Goal: Information Seeking & Learning: Check status

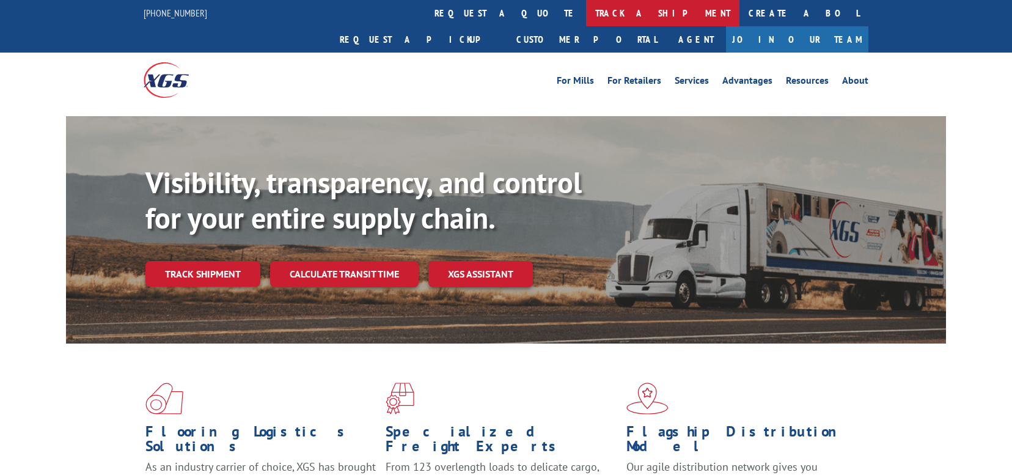
click at [586, 12] on link "track a shipment" at bounding box center [662, 13] width 153 height 26
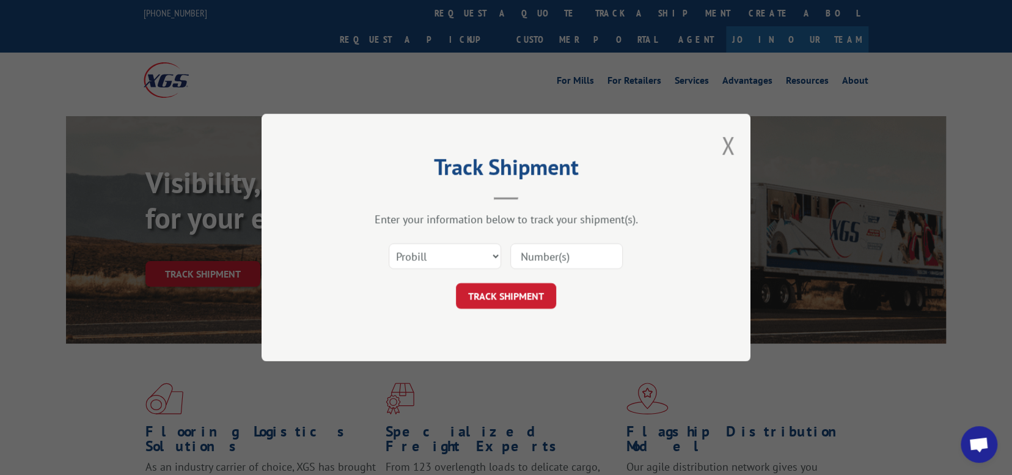
click at [554, 256] on input at bounding box center [566, 256] width 112 height 26
paste input "16928765"
type input "16928765"
click at [508, 292] on button "TRACK SHIPMENT" at bounding box center [506, 296] width 100 height 26
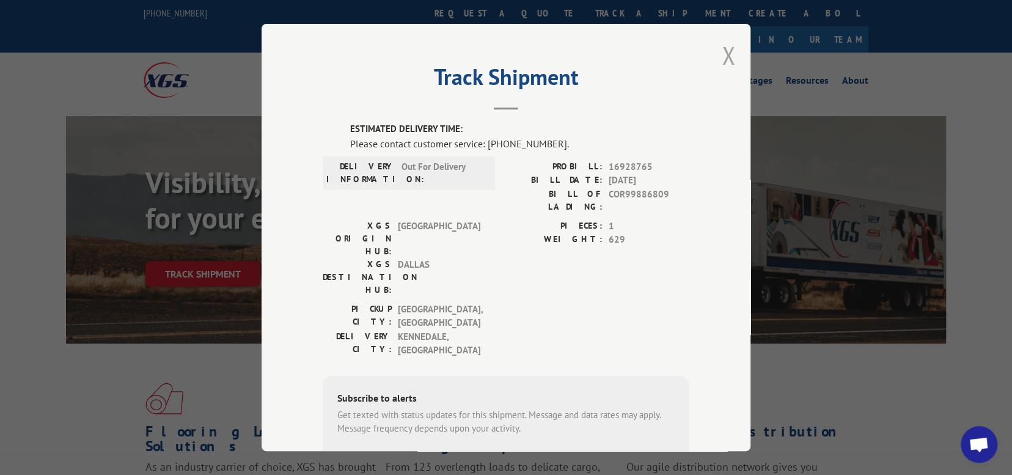
click at [723, 51] on button "Close modal" at bounding box center [728, 55] width 13 height 32
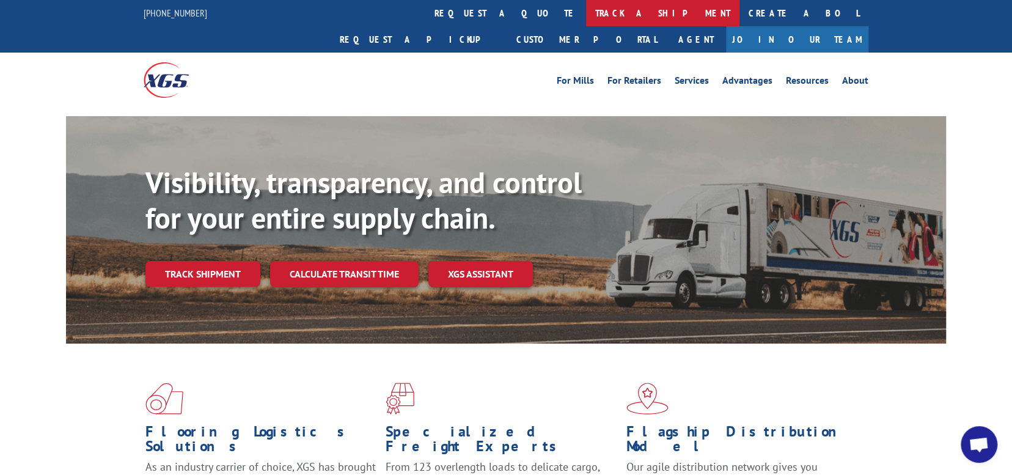
click at [586, 12] on link "track a shipment" at bounding box center [662, 13] width 153 height 26
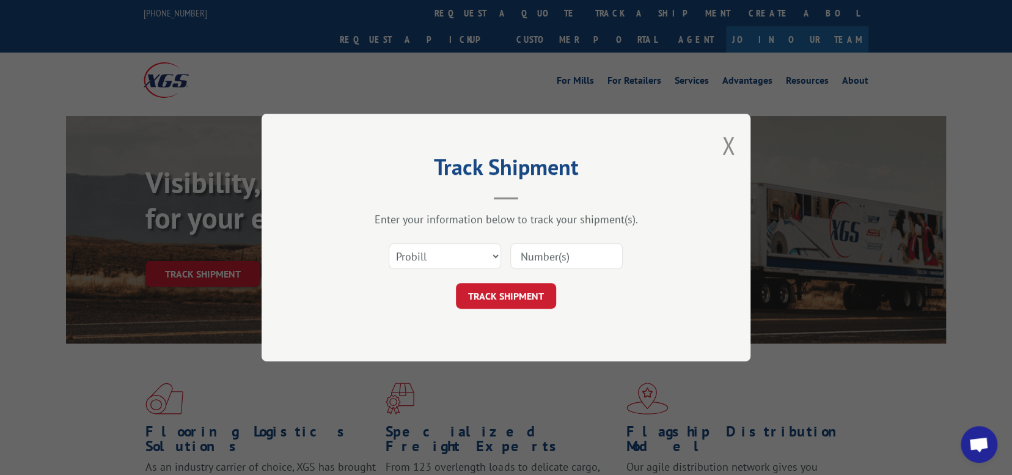
click at [553, 255] on input at bounding box center [566, 256] width 112 height 26
paste input "16955617"
type input "16955617"
click at [510, 293] on button "TRACK SHIPMENT" at bounding box center [506, 296] width 100 height 26
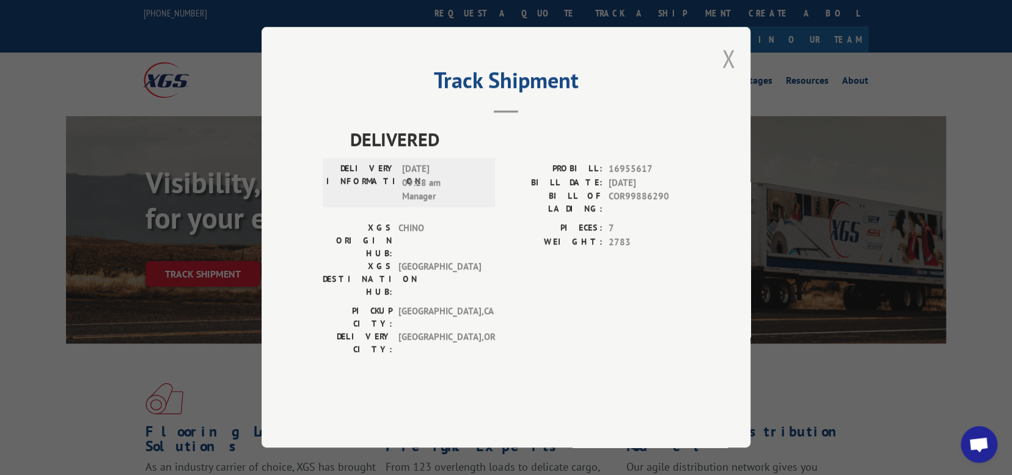
click at [730, 75] on button "Close modal" at bounding box center [728, 58] width 13 height 32
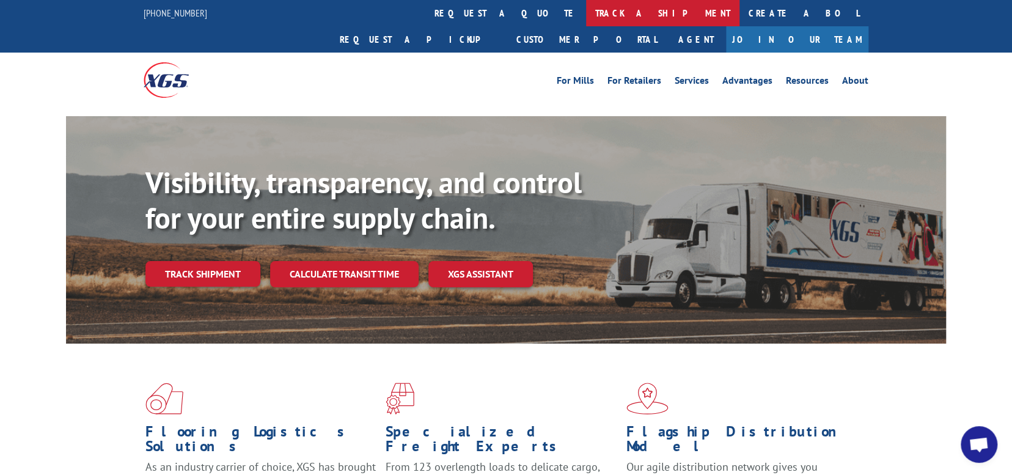
click at [586, 7] on link "track a shipment" at bounding box center [662, 13] width 153 height 26
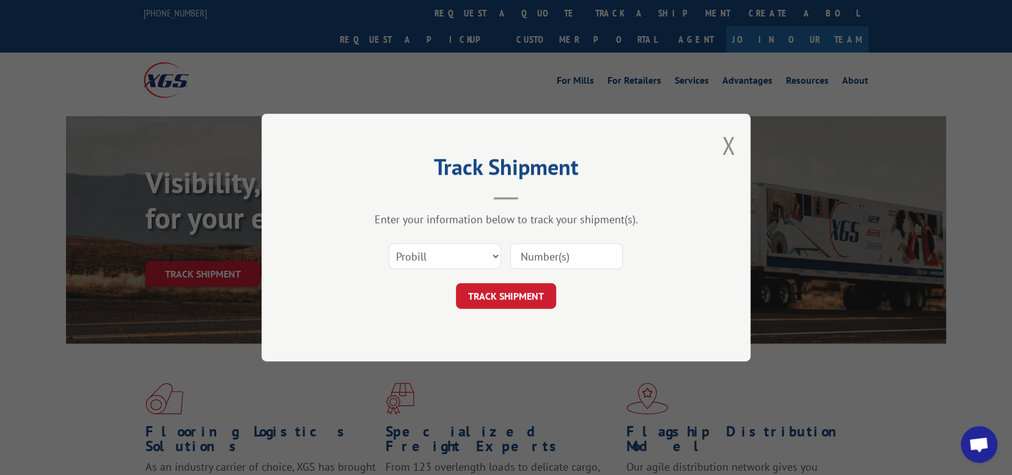
click at [583, 256] on input at bounding box center [566, 256] width 112 height 26
paste input "16955617"
type input "16955617"
click at [500, 294] on button "TRACK SHIPMENT" at bounding box center [506, 296] width 100 height 26
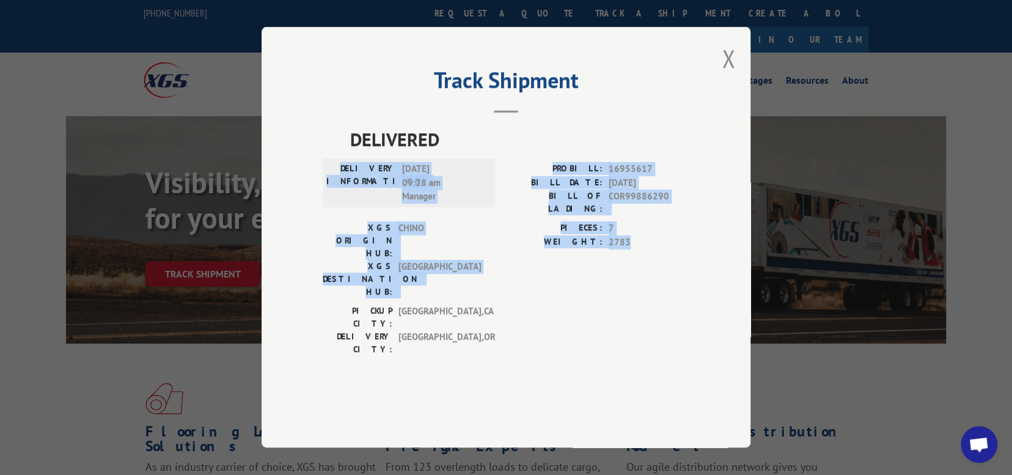
drag, startPoint x: 353, startPoint y: 199, endPoint x: 683, endPoint y: 267, distance: 337.5
click at [683, 267] on div "DELIVERED DELIVERY INFORMATION: [DATE] 09:28 am Manager PROBILL: 16955617 BILL …" at bounding box center [506, 244] width 367 height 236
copy div "DELIVERY INFORMATION: [DATE] 09:28 am Manager PROBILL: 16955617 BILL DATE: [DAT…"
click at [727, 75] on button "Close modal" at bounding box center [728, 58] width 13 height 32
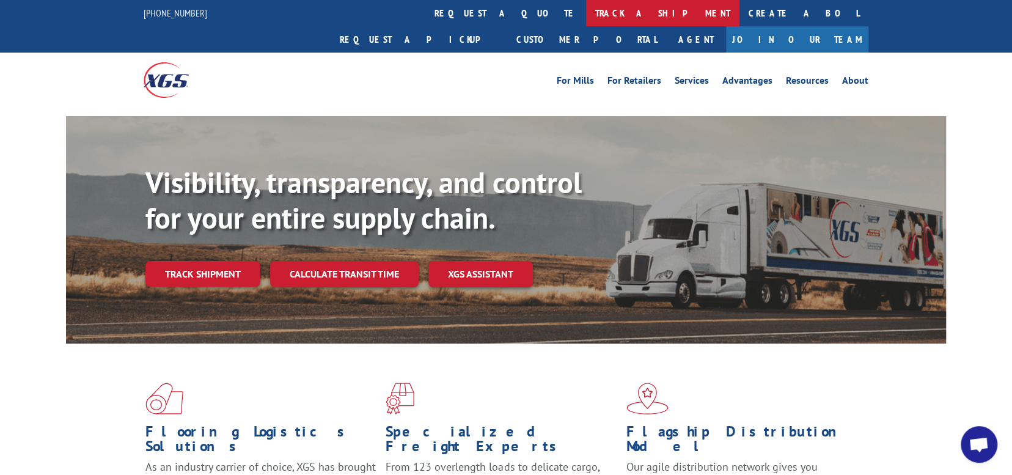
click at [586, 8] on link "track a shipment" at bounding box center [662, 13] width 153 height 26
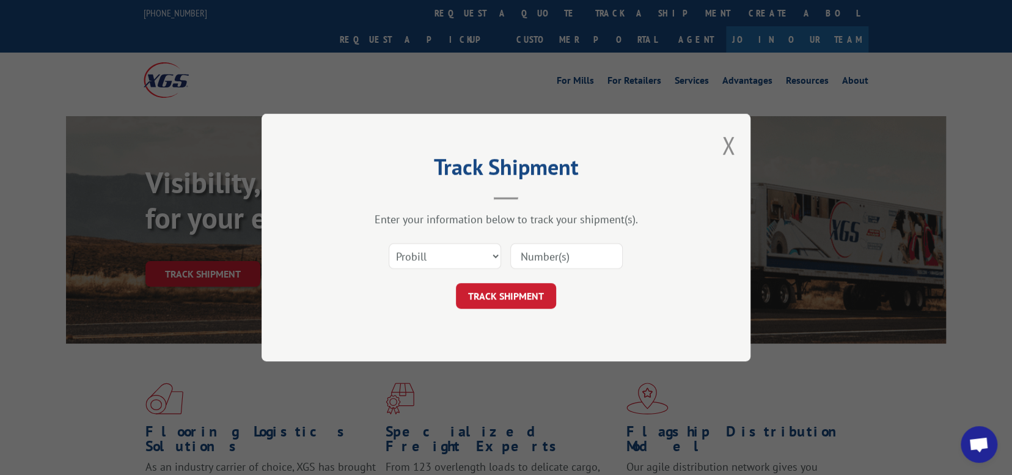
click at [572, 253] on input at bounding box center [566, 256] width 112 height 26
paste input "DELIVERY INFORMATION: [DATE] 09:28 am Manager PROBILL: 16955617 BILL DATE: [DAT…"
type input "DELIVERY INFORMATION: [DATE] 09:28 am Manager PROBILL: 16955617 BILL DATE: [DAT…"
click at [546, 256] on input "DELIVERY INFORMATION: [DATE] 09:28 am Manager PROBILL: 16955617 BILL DATE: [DAT…" at bounding box center [566, 256] width 112 height 26
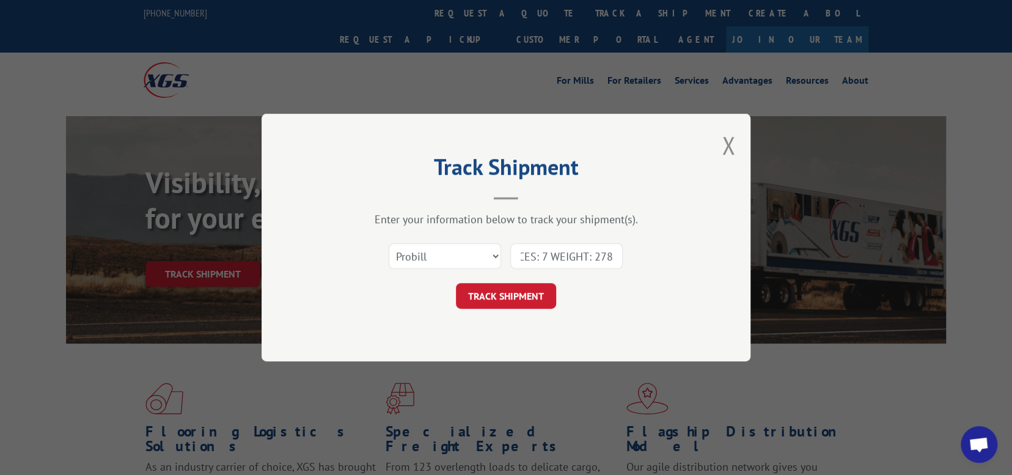
click at [546, 256] on input "DELIVERY INFORMATION: [DATE] 09:28 am Manager PROBILL: 16955617 BILL DATE: [DAT…" at bounding box center [566, 256] width 112 height 26
click at [566, 253] on input at bounding box center [566, 256] width 112 height 26
paste input "16955617"
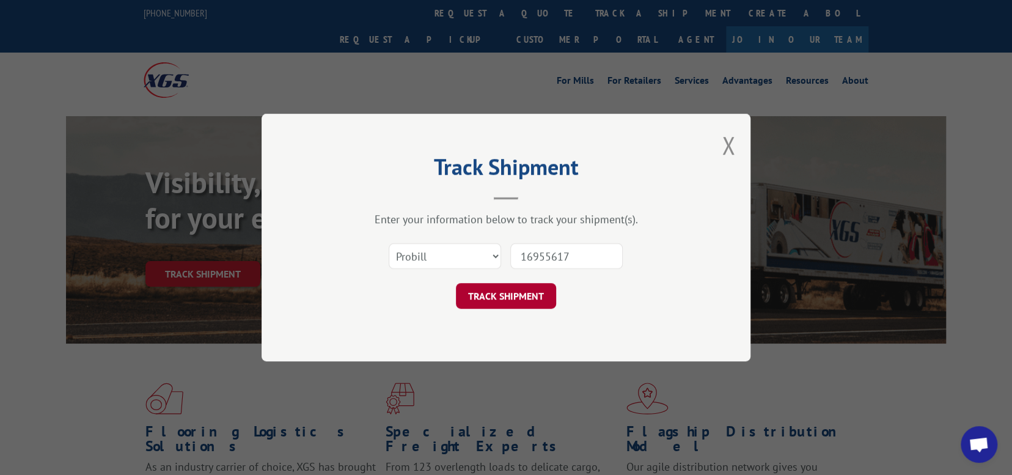
type input "16955617"
click at [510, 290] on button "TRACK SHIPMENT" at bounding box center [506, 296] width 100 height 26
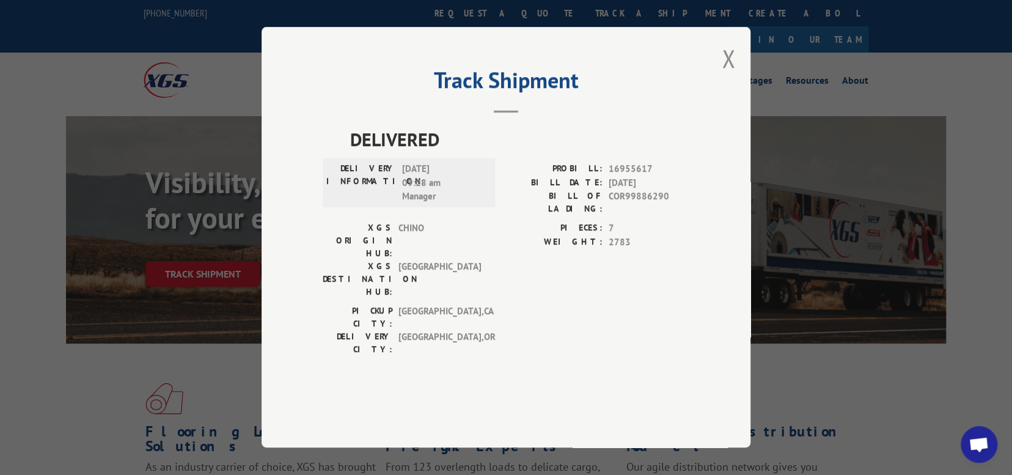
click at [572, 236] on label "PIECES:" at bounding box center [554, 229] width 97 height 14
drag, startPoint x: 572, startPoint y: 253, endPoint x: 649, endPoint y: 267, distance: 78.3
click at [649, 249] on div "PIECES: 7 WEIGHT: 2783" at bounding box center [597, 235] width 183 height 27
copy div "PIECES: 7 WEIGHT: 2783"
click at [732, 75] on button "Close modal" at bounding box center [728, 58] width 13 height 32
